Goal: Find specific page/section: Find specific page/section

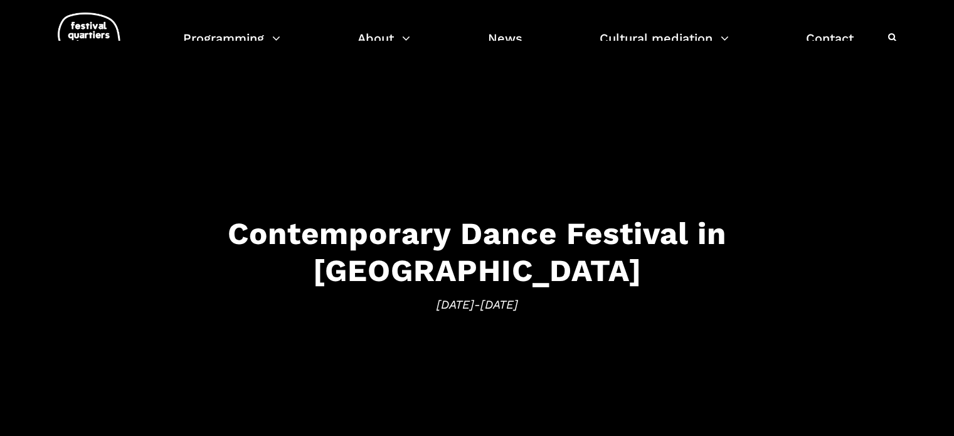
scroll to position [85, 0]
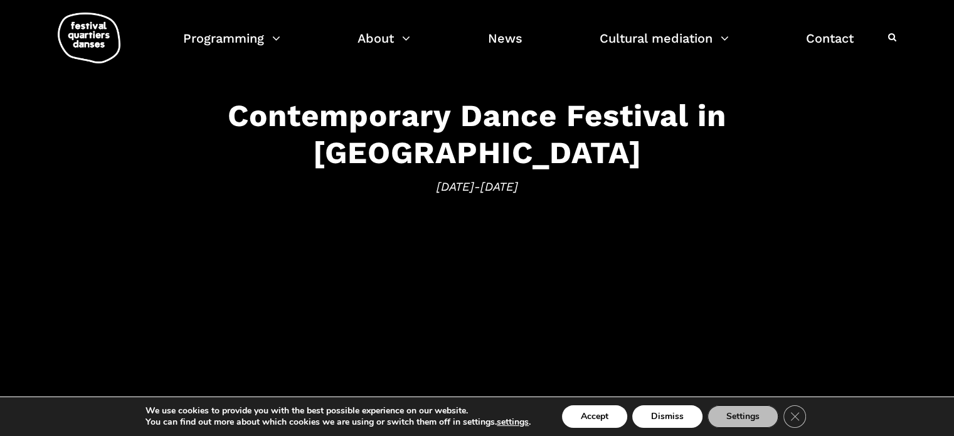
scroll to position [132, 0]
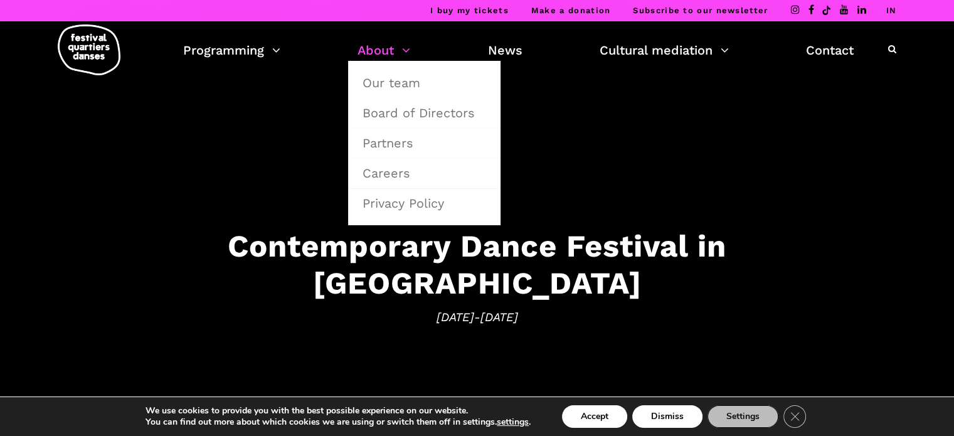
click at [372, 53] on font "About" at bounding box center [375, 50] width 36 height 15
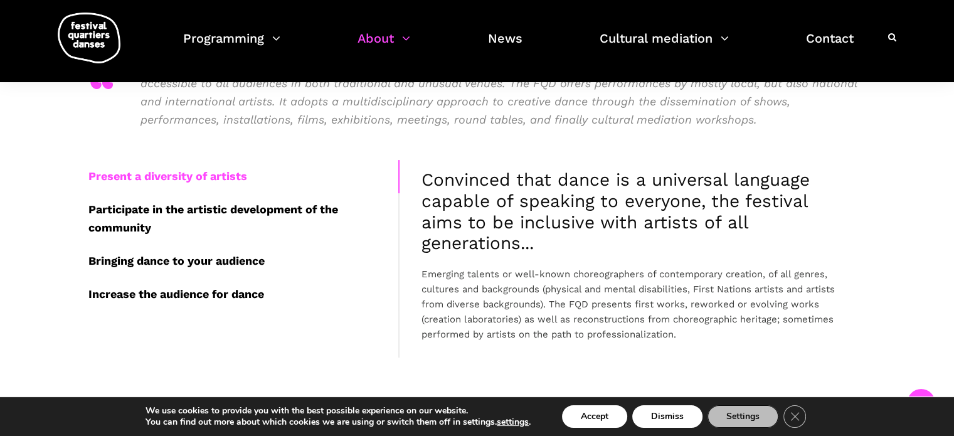
scroll to position [316, 0]
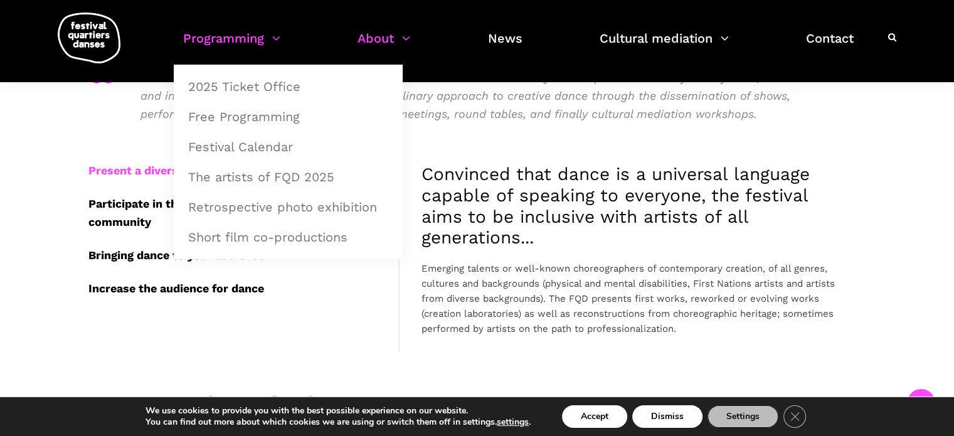
click at [198, 44] on font "Programming" at bounding box center [223, 38] width 81 height 15
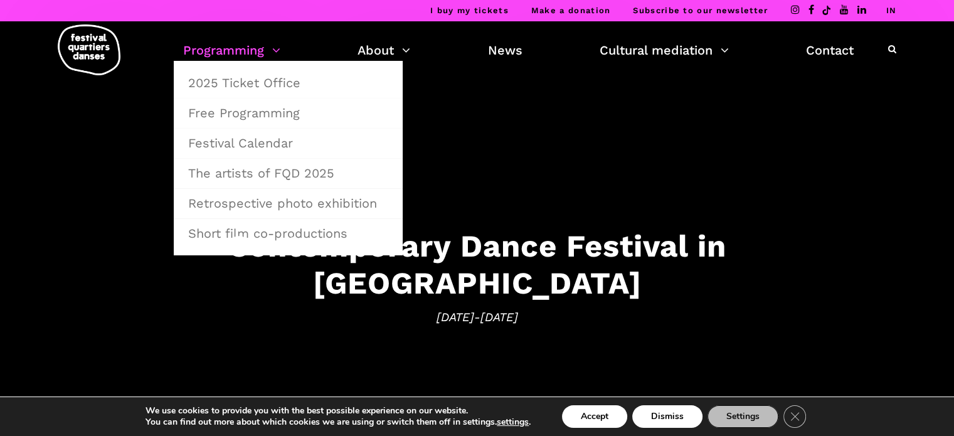
click at [208, 52] on font "Programming" at bounding box center [223, 50] width 81 height 15
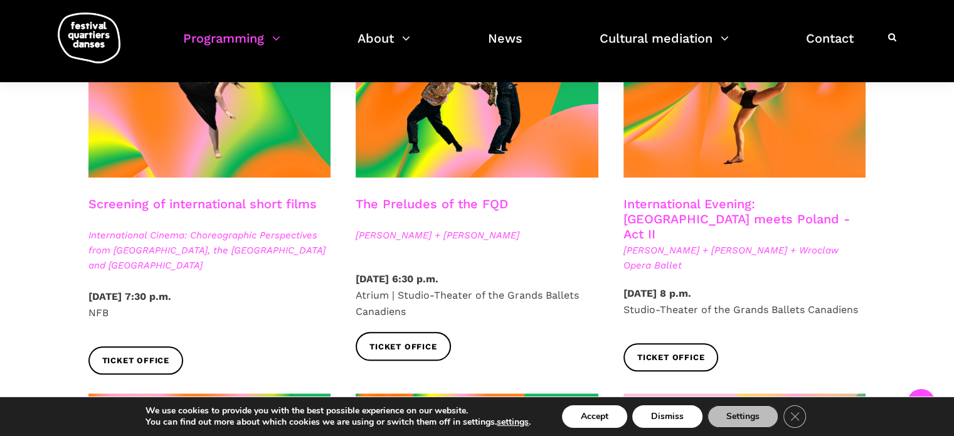
scroll to position [1133, 0]
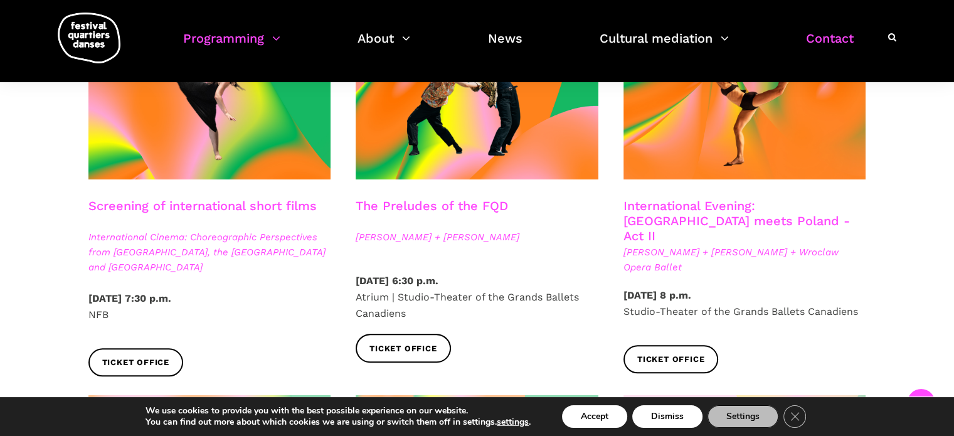
click at [806, 31] on font "Contact" at bounding box center [830, 38] width 48 height 15
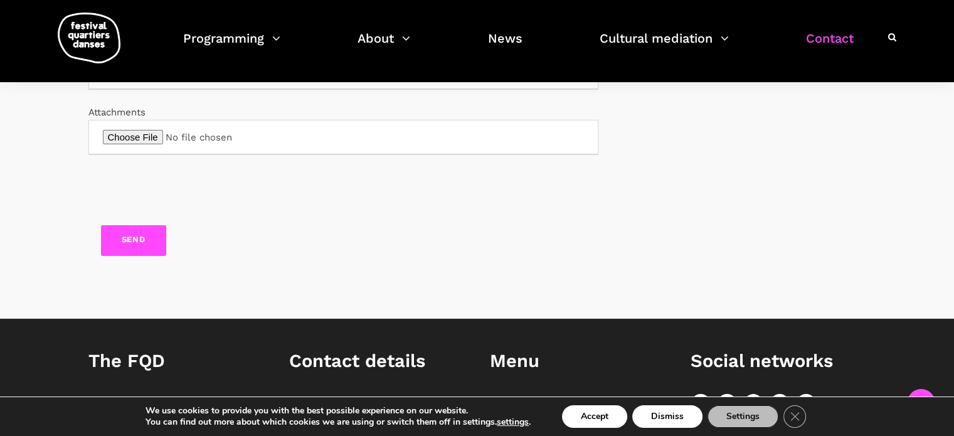
scroll to position [753, 0]
